Goal: Information Seeking & Learning: Learn about a topic

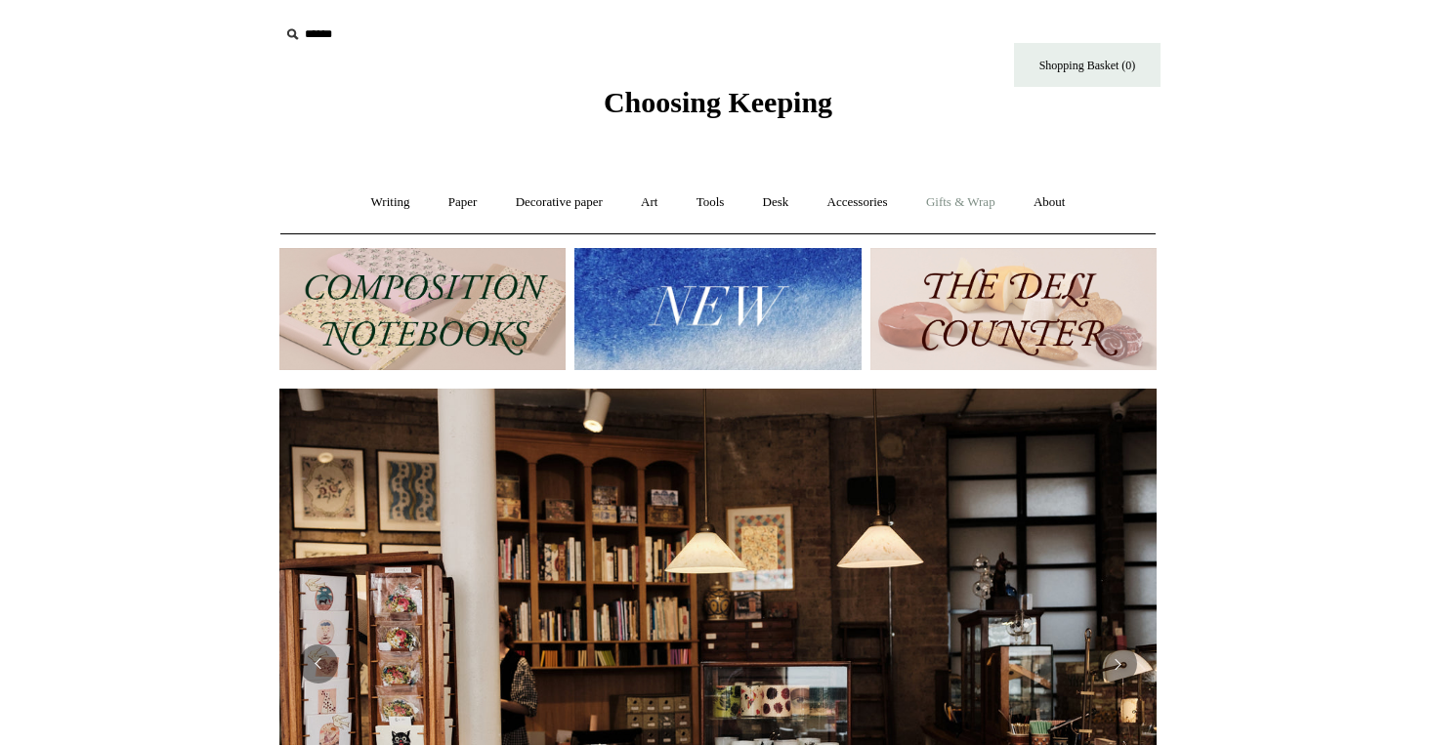
click at [970, 207] on link "Gifts & Wrap +" at bounding box center [960, 203] width 105 height 52
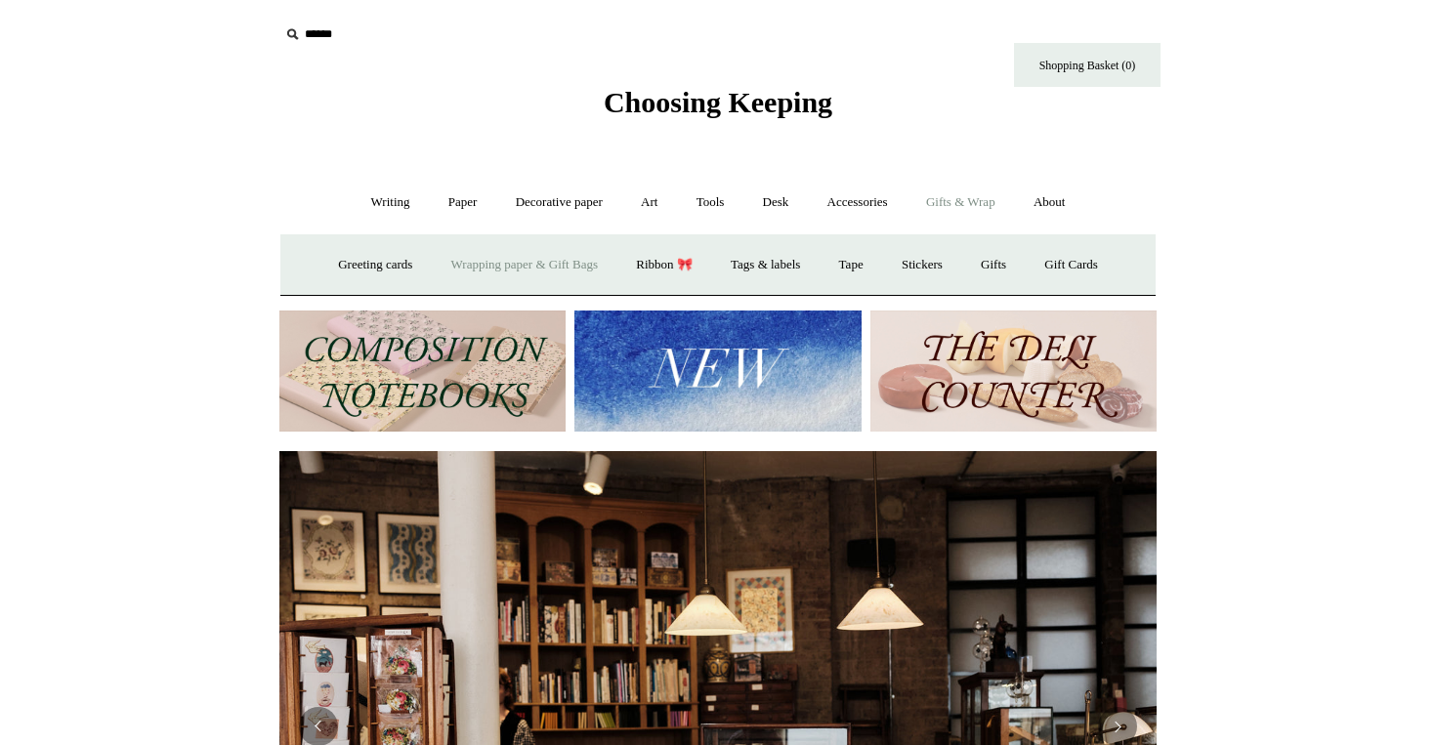
click at [464, 261] on link "Wrapping paper & Gift Bags" at bounding box center [525, 265] width 182 height 52
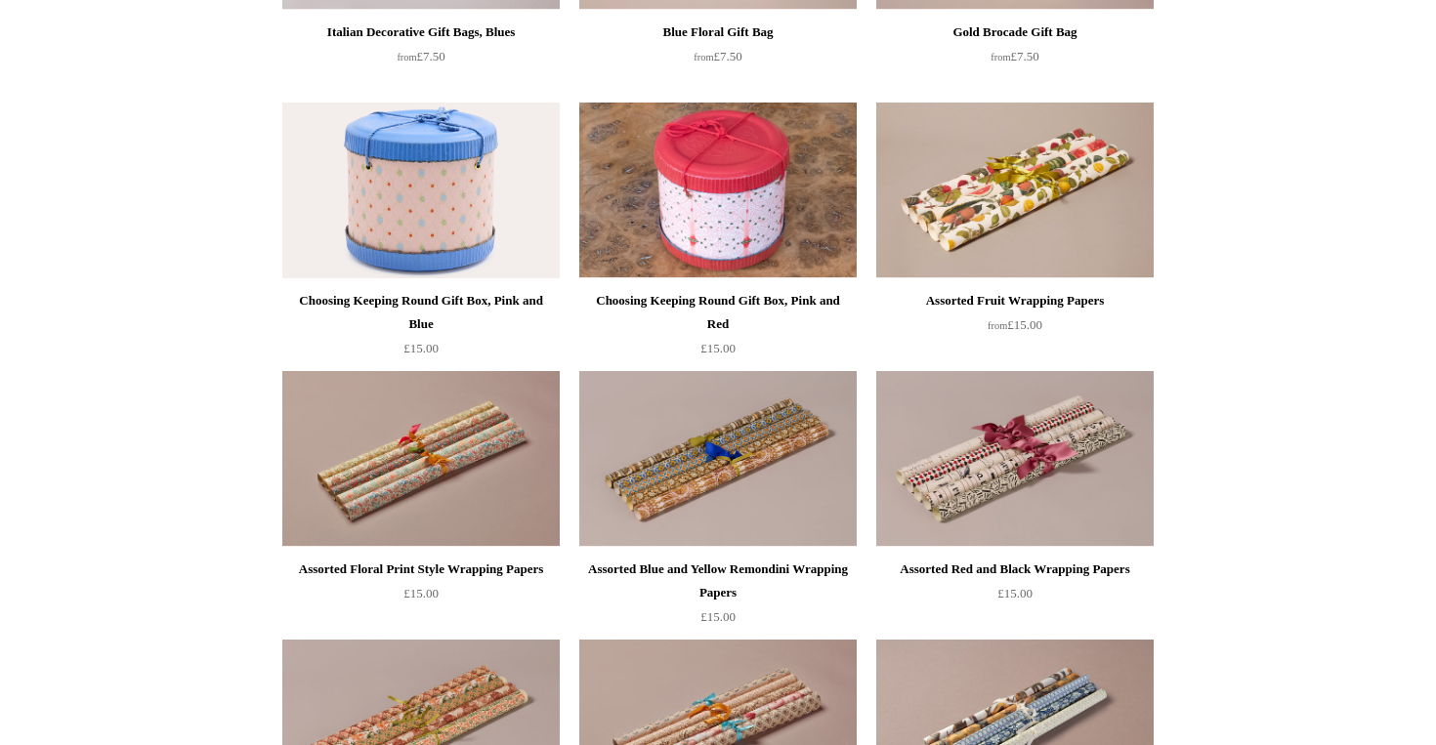
scroll to position [716, 0]
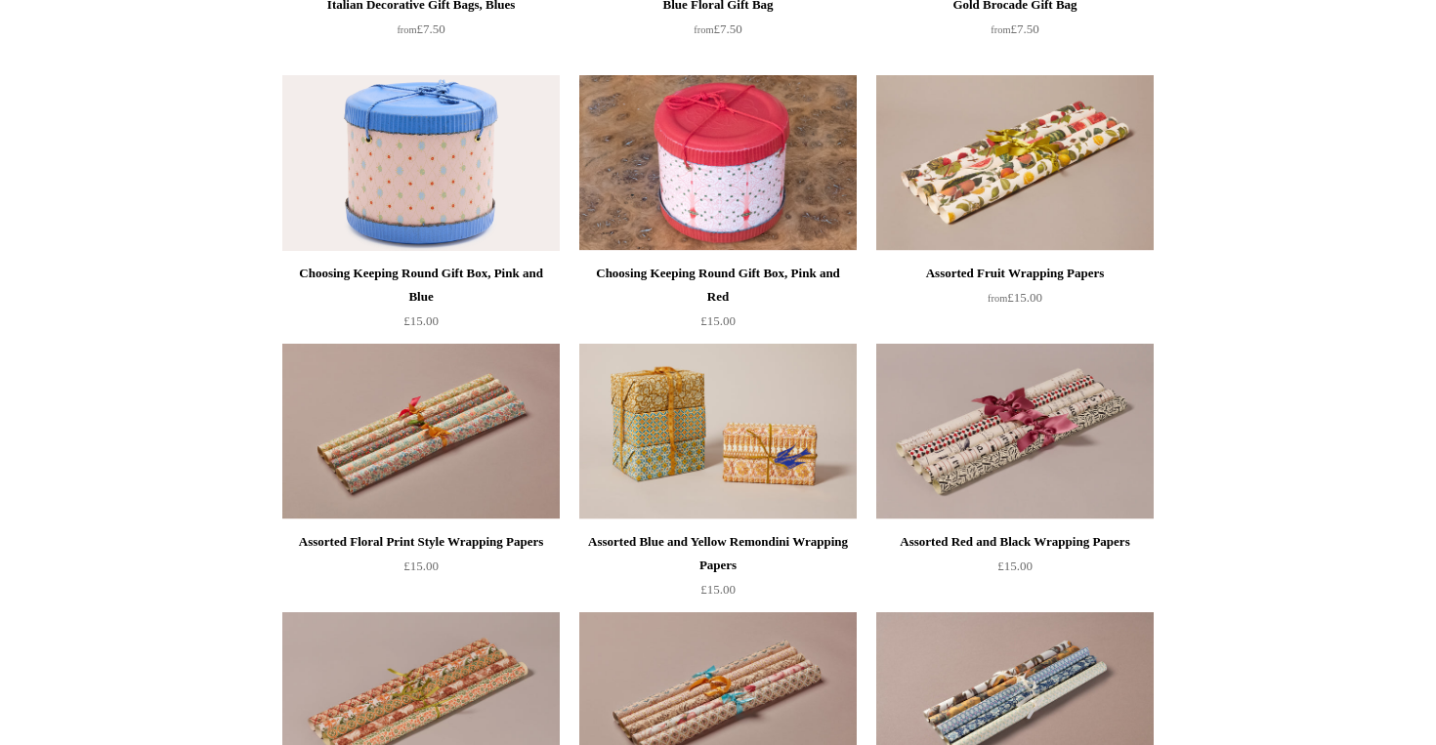
click at [647, 439] on img at bounding box center [717, 432] width 277 height 176
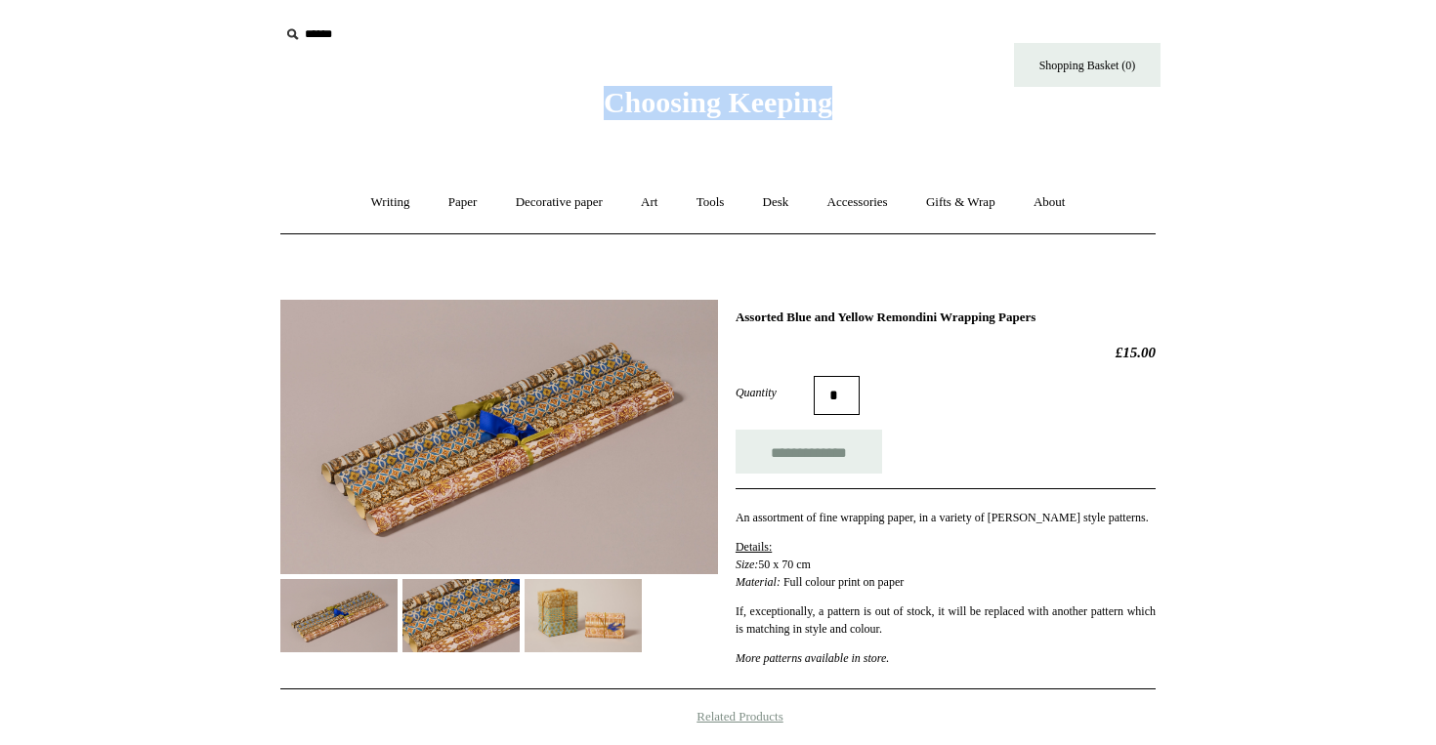
click at [477, 66] on div "Choosing Keeping" at bounding box center [718, 60] width 977 height 120
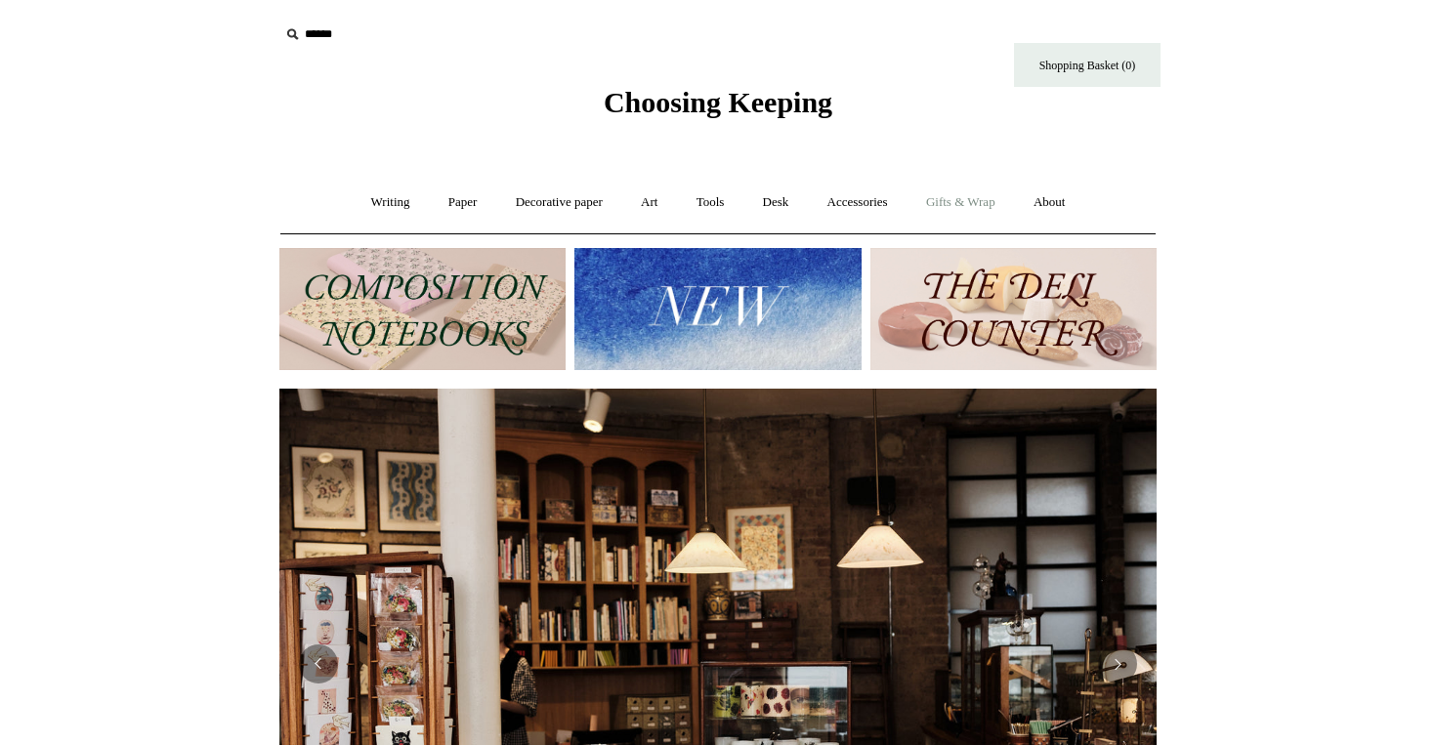
click at [1000, 200] on link "Gifts & Wrap +" at bounding box center [960, 203] width 105 height 52
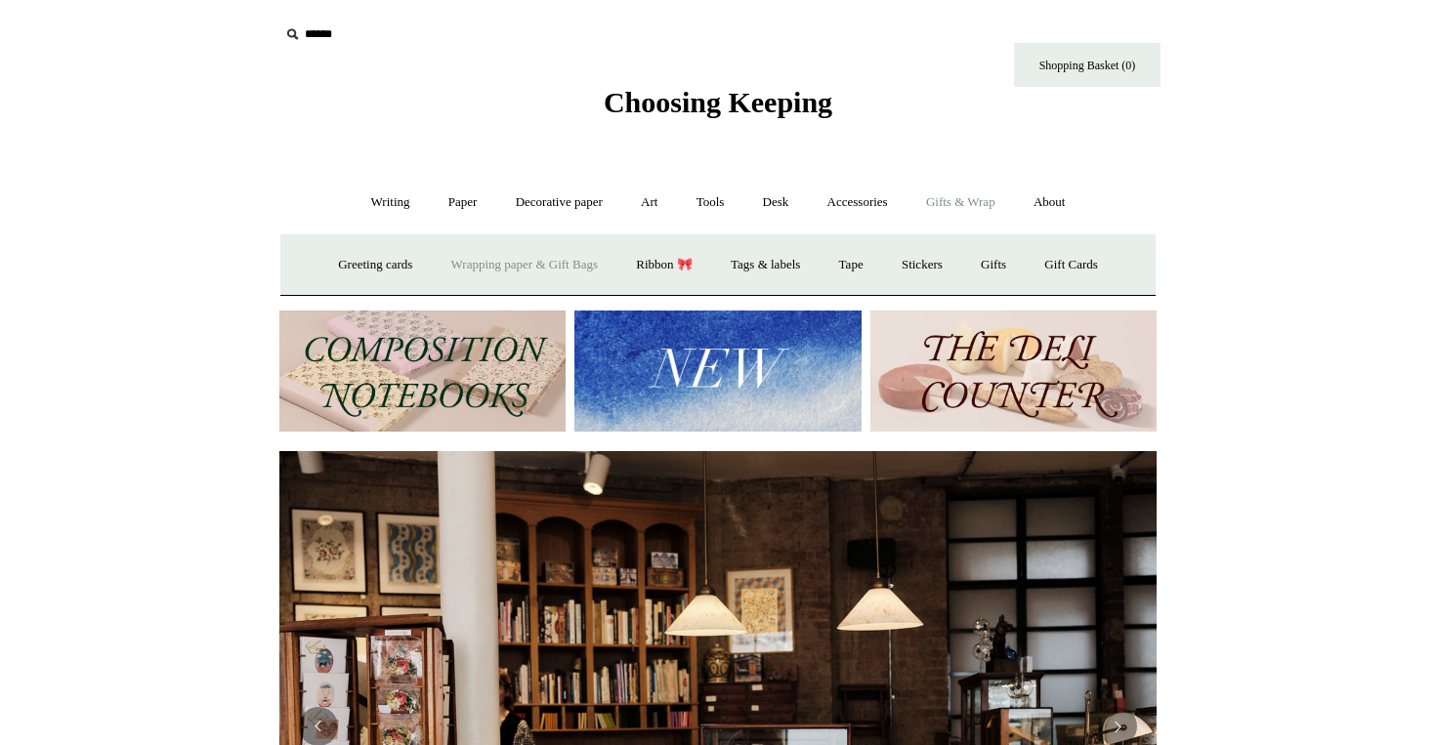
click at [479, 265] on link "Wrapping paper & Gift Bags" at bounding box center [525, 265] width 182 height 52
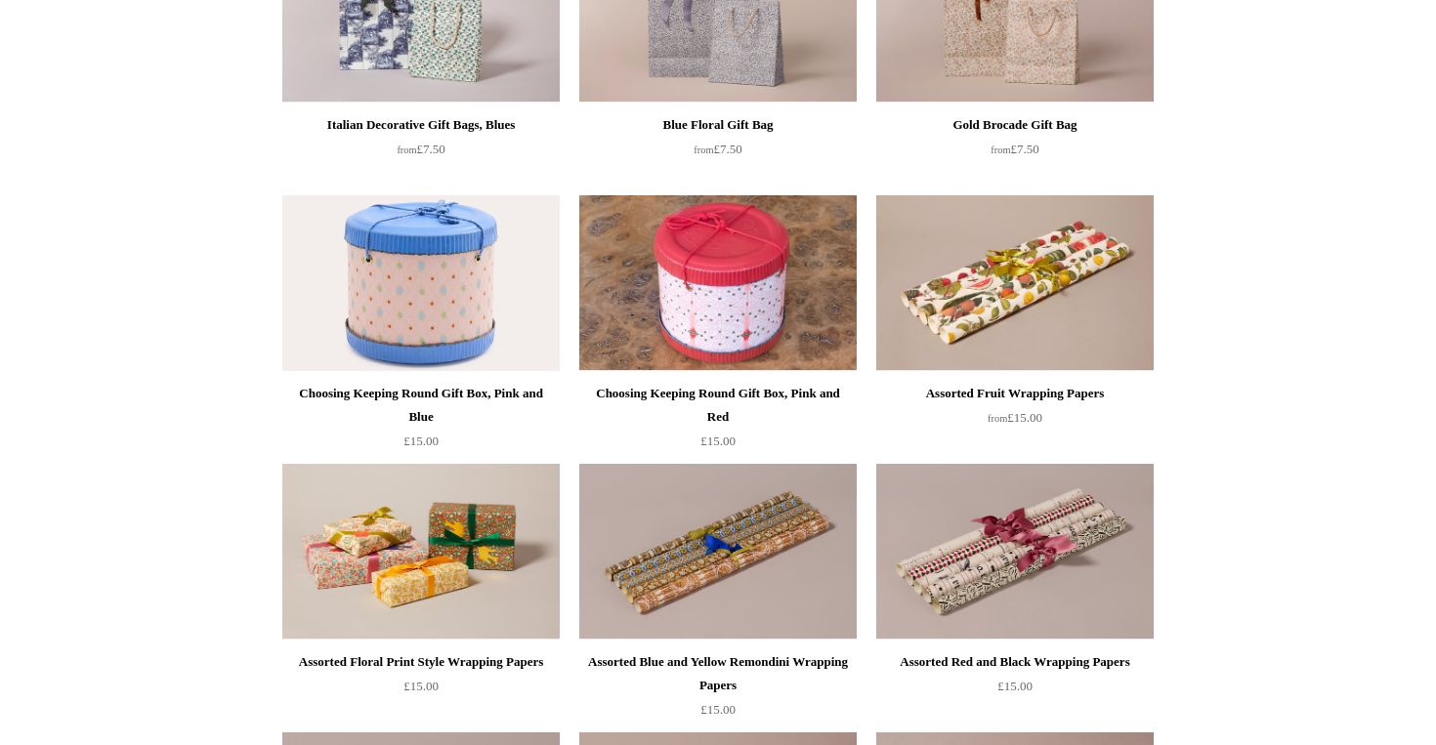
scroll to position [637, 0]
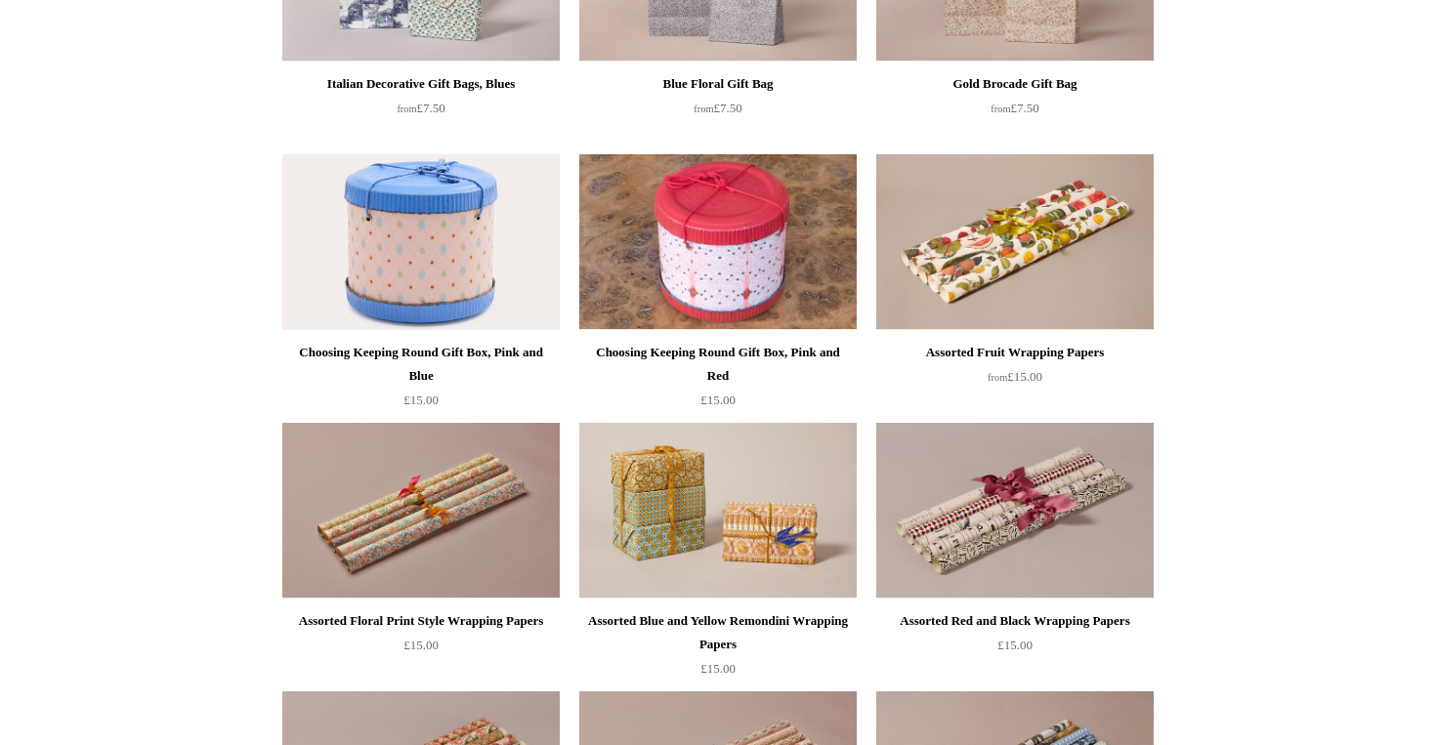
click at [666, 484] on img at bounding box center [717, 511] width 277 height 176
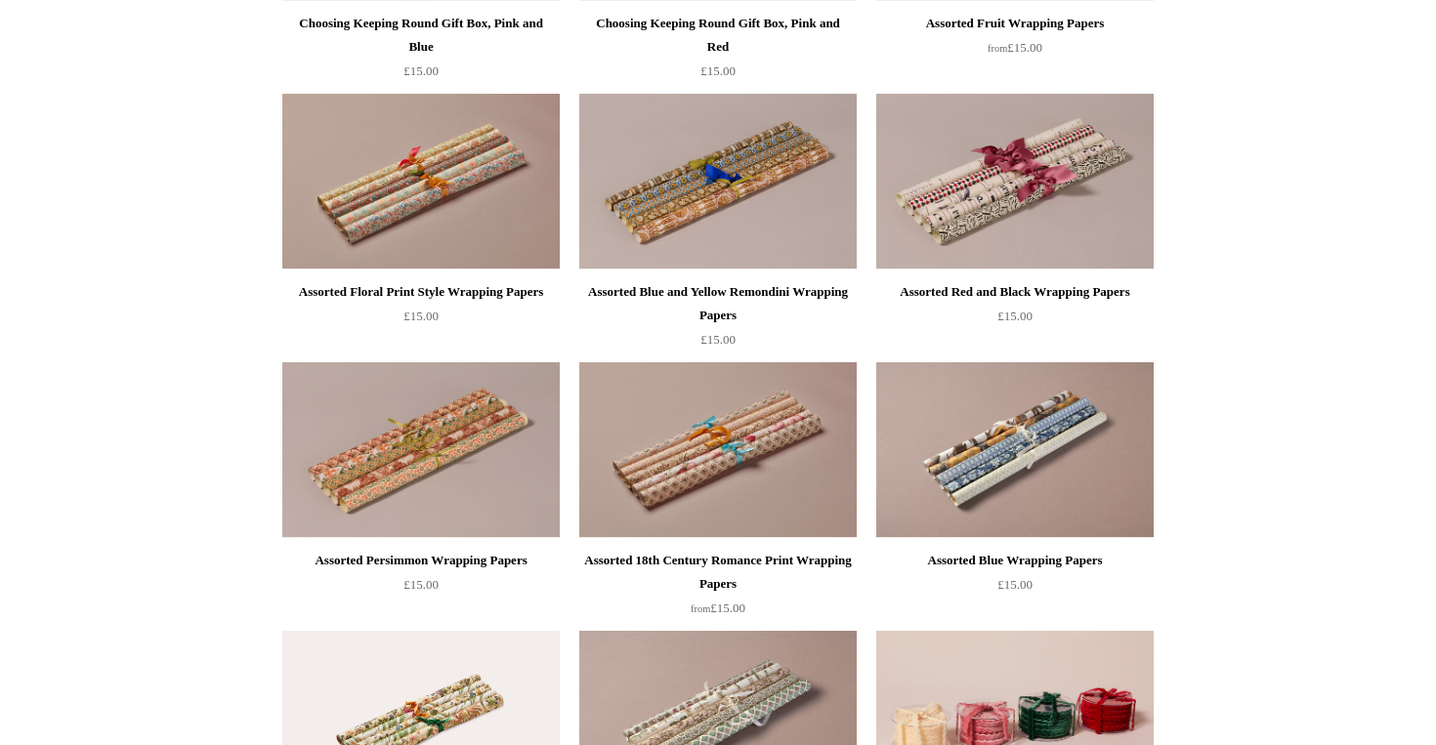
scroll to position [976, 0]
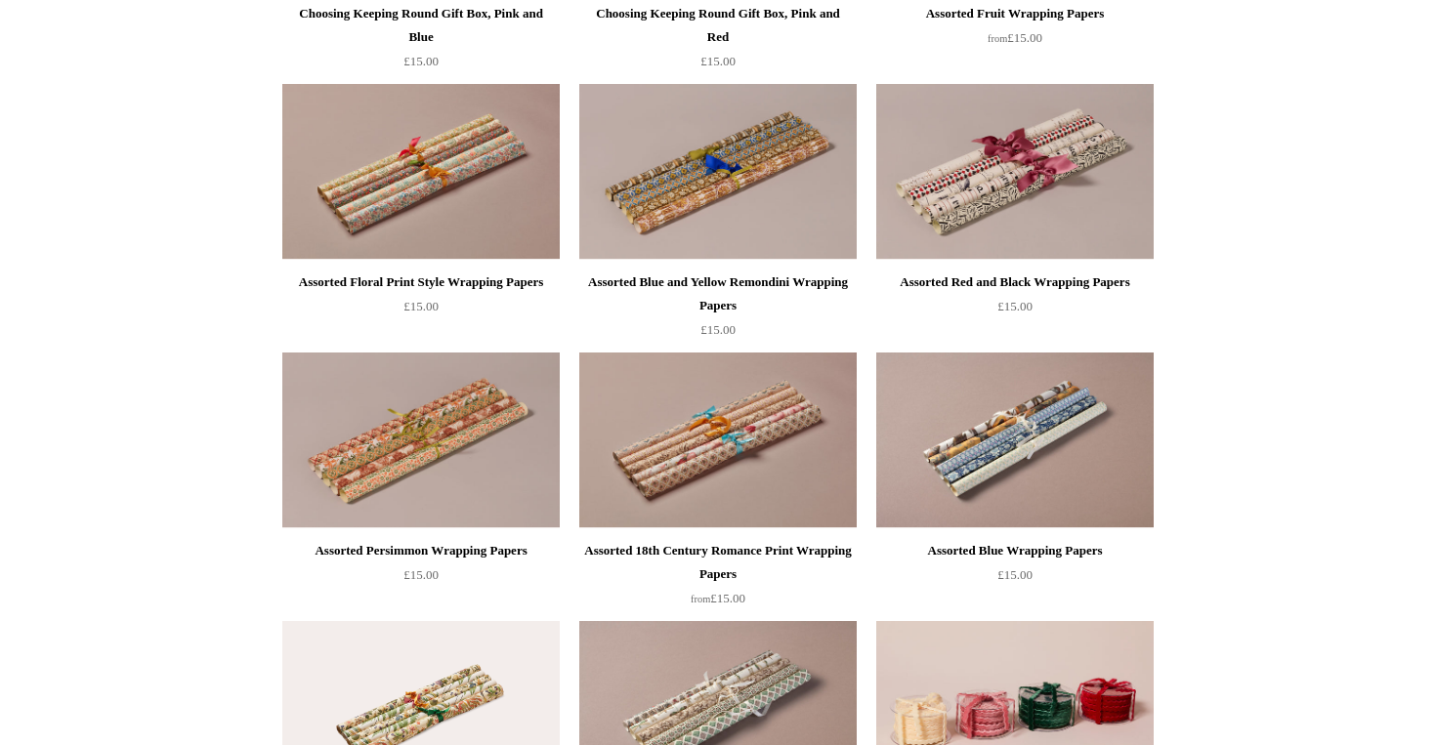
click at [988, 500] on img at bounding box center [1014, 441] width 277 height 176
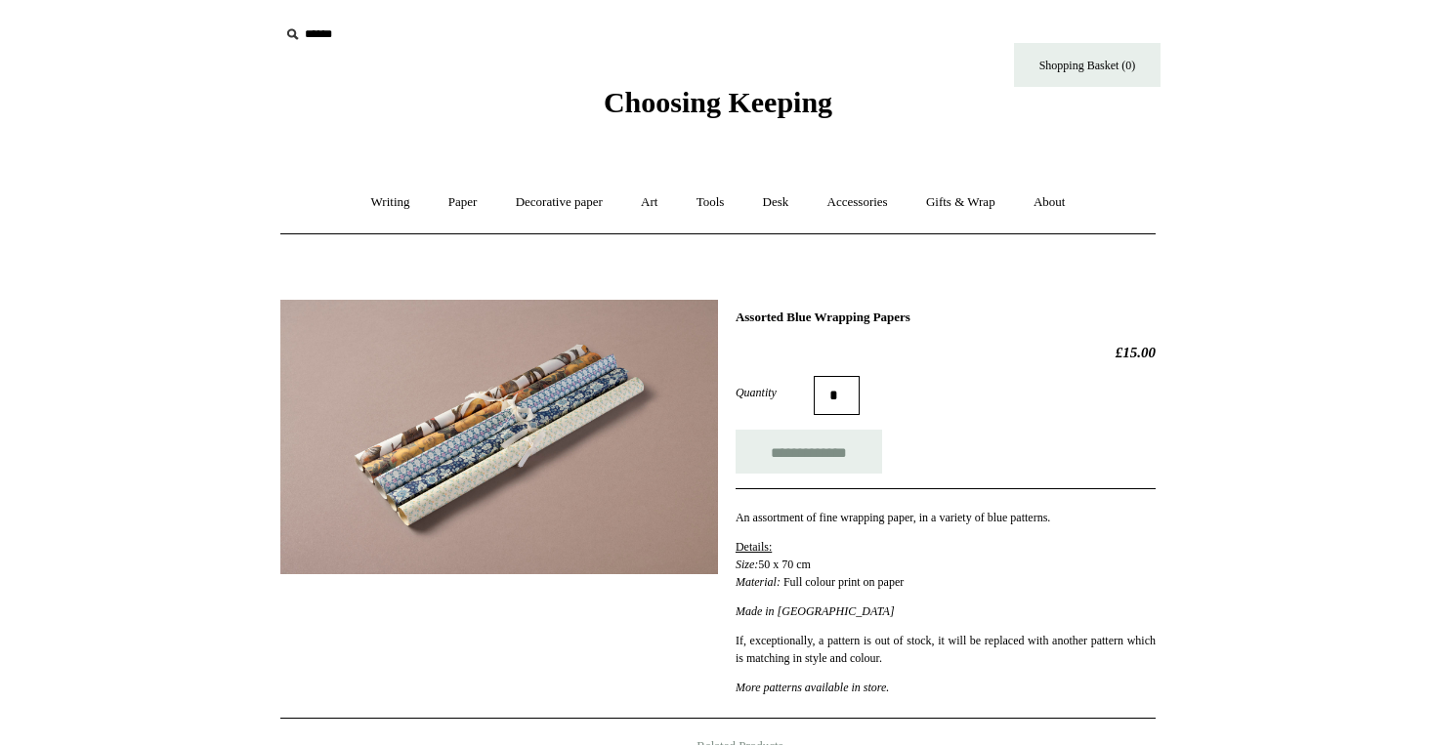
click at [616, 109] on span "Choosing Keeping" at bounding box center [718, 102] width 229 height 32
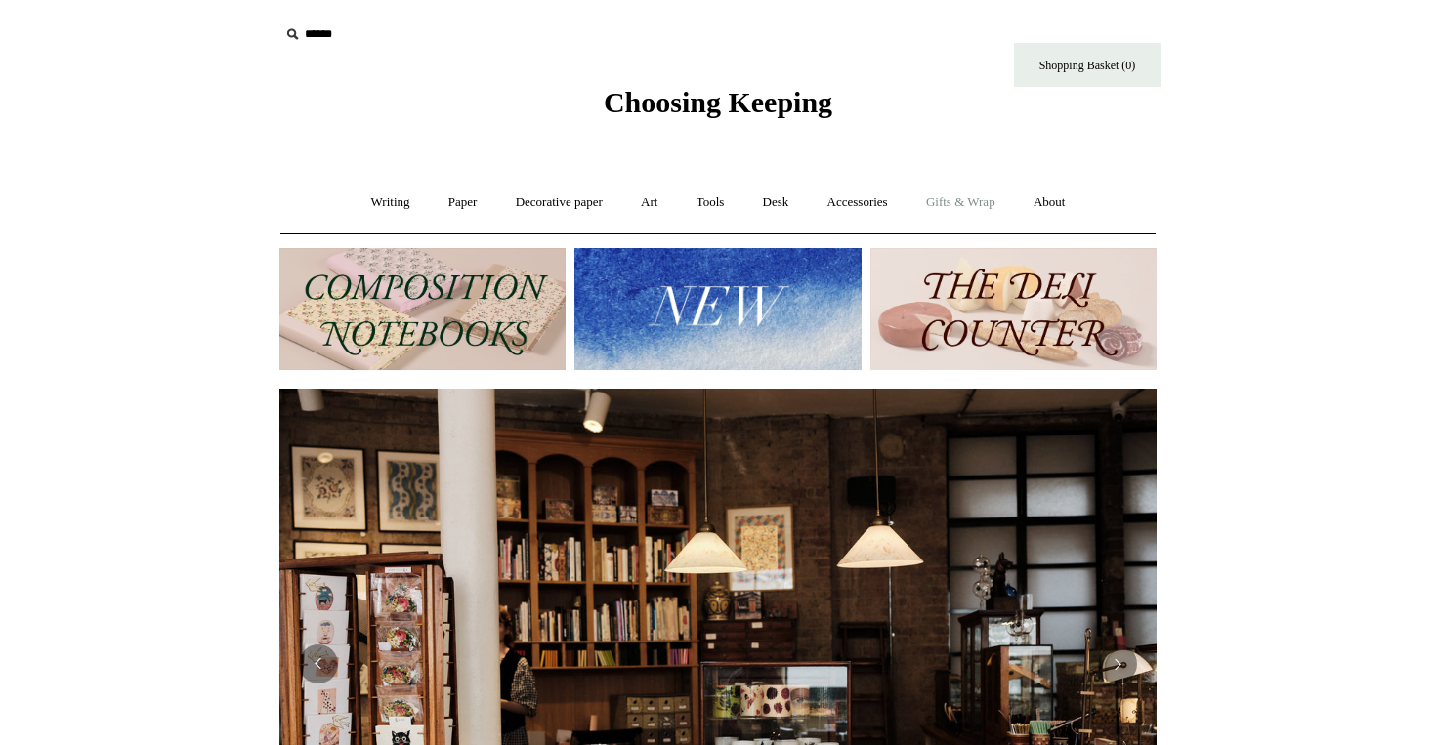
click at [976, 195] on link "Gifts & Wrap +" at bounding box center [960, 203] width 105 height 52
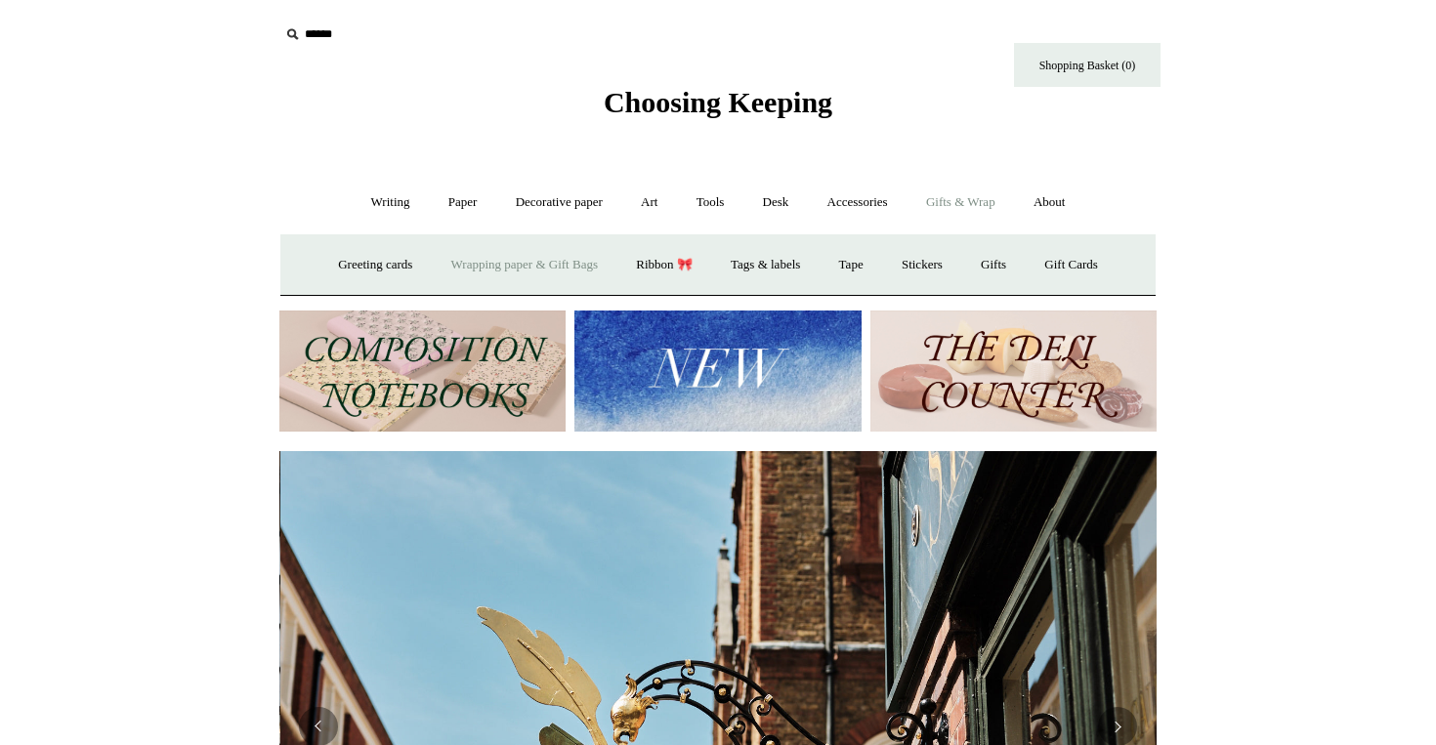
scroll to position [0, 877]
click at [517, 254] on link "Wrapping paper & Gift Bags" at bounding box center [525, 265] width 182 height 52
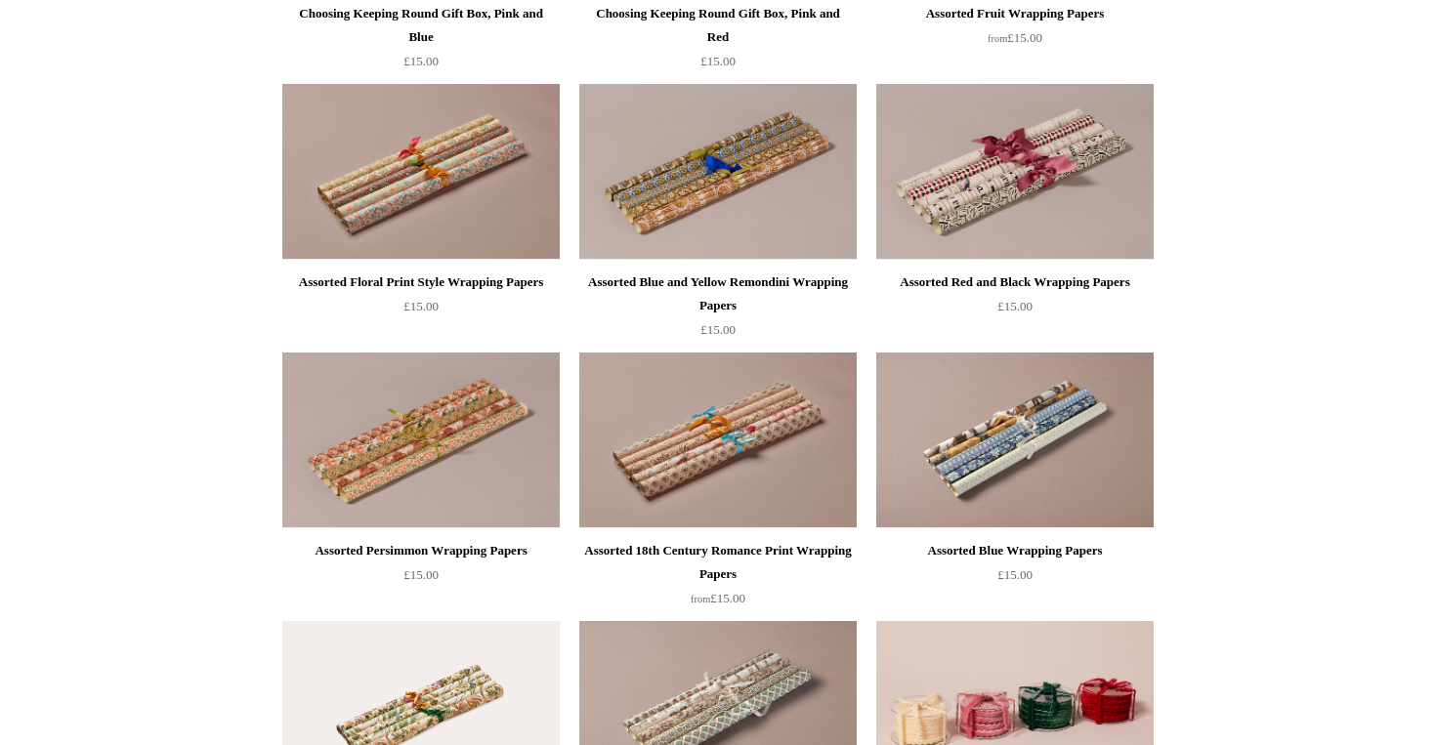
scroll to position [984, 0]
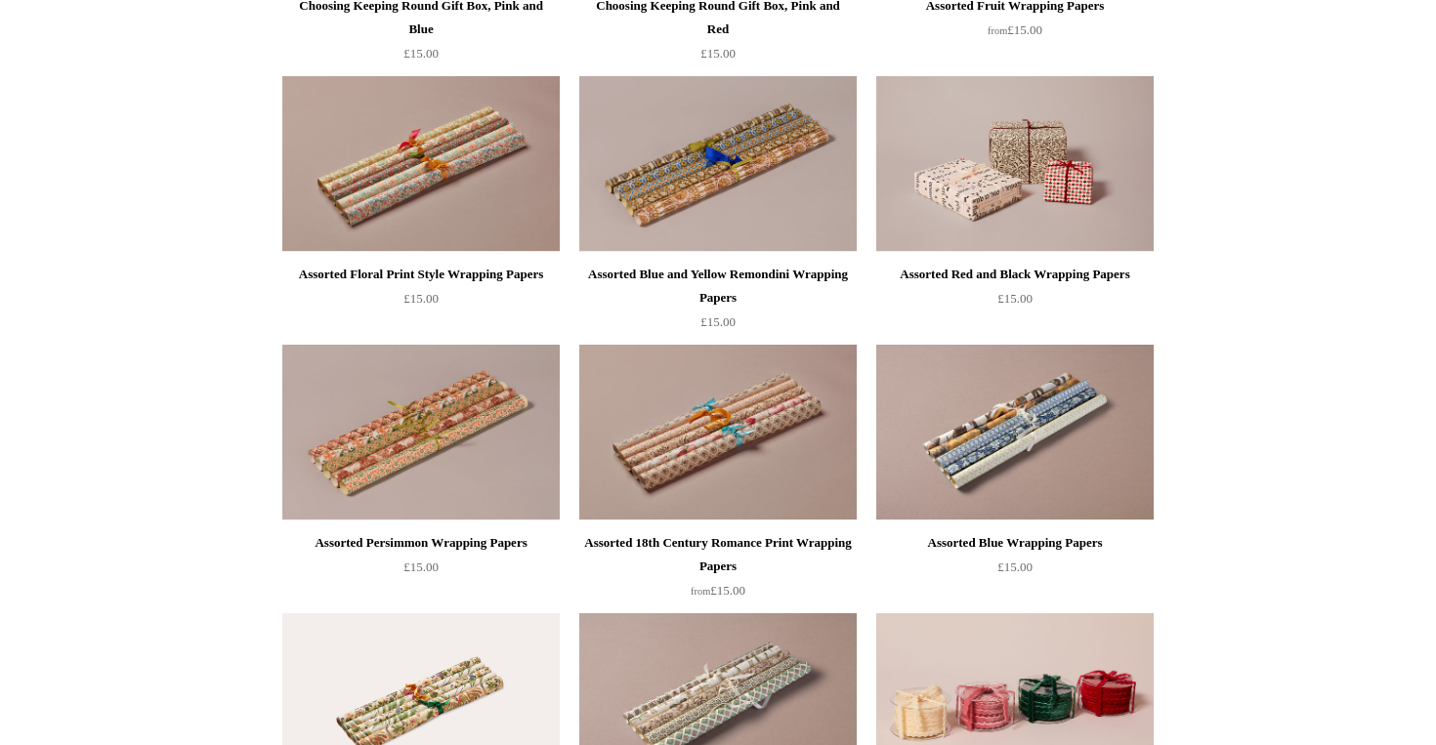
click at [986, 175] on img at bounding box center [1014, 164] width 277 height 176
